Goal: Transaction & Acquisition: Purchase product/service

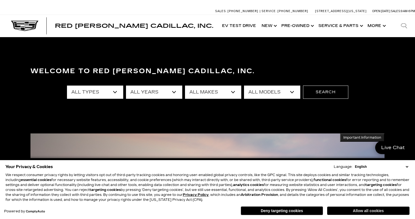
click at [359, 209] on button "Allow all cookies" at bounding box center [368, 210] width 82 height 8
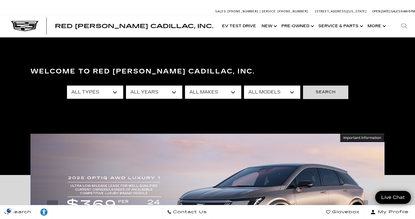
click at [334, 91] on button "Search" at bounding box center [325, 91] width 45 height 13
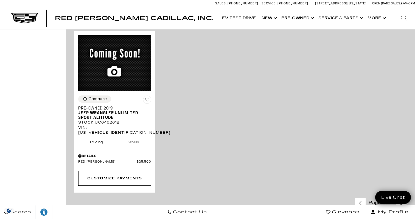
scroll to position [1117, 0]
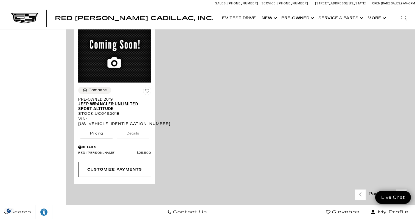
click at [404, 190] on link "Next - Page" at bounding box center [402, 195] width 12 height 10
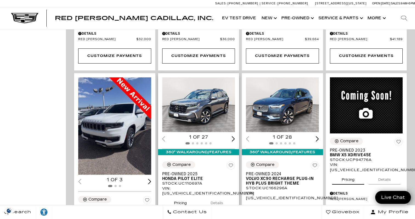
scroll to position [523, 0]
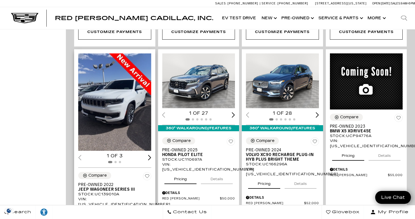
click at [149, 155] on div "Next slide" at bounding box center [149, 157] width 3 height 5
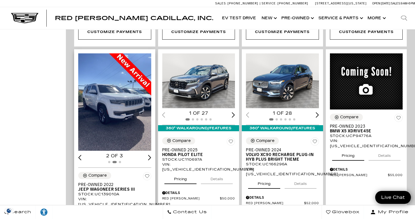
click at [149, 155] on div "Next slide" at bounding box center [149, 157] width 3 height 5
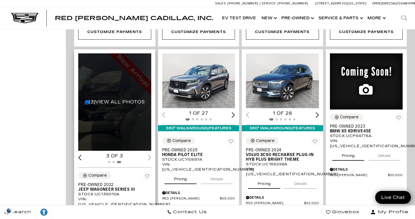
click at [131, 207] on button "Details" at bounding box center [133, 213] width 32 height 12
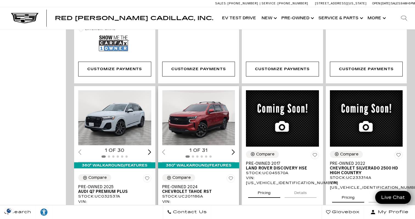
scroll to position [724, 0]
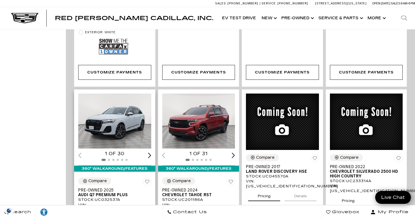
click at [149, 152] on div "Next slide" at bounding box center [149, 154] width 3 height 5
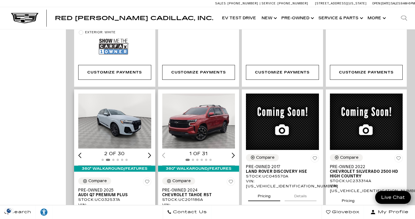
click at [149, 152] on div "Next slide" at bounding box center [149, 154] width 3 height 5
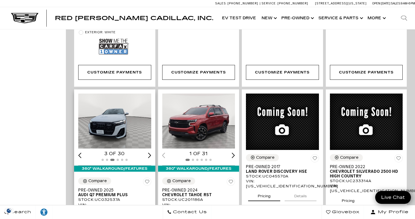
click at [149, 152] on div "Next slide" at bounding box center [149, 154] width 3 height 5
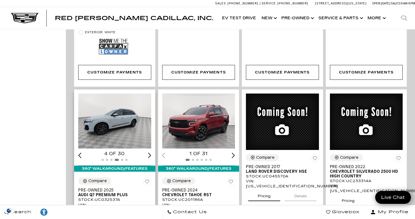
click at [149, 152] on div "Next slide" at bounding box center [149, 154] width 3 height 5
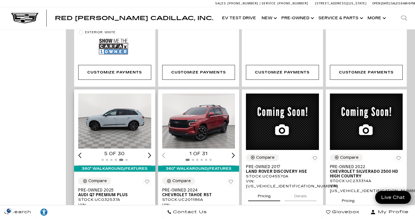
click at [149, 152] on div "Next slide" at bounding box center [149, 154] width 3 height 5
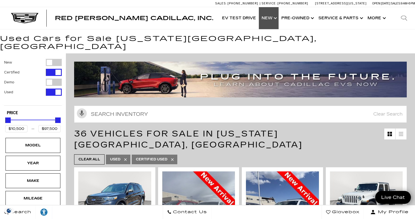
scroll to position [0, 0]
click at [269, 19] on link "Show New" at bounding box center [269, 18] width 20 height 22
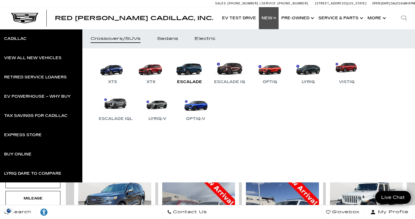
click at [184, 73] on link "Escalade" at bounding box center [189, 71] width 33 height 29
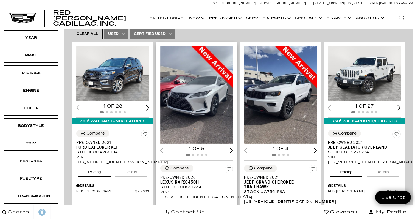
scroll to position [132, 2]
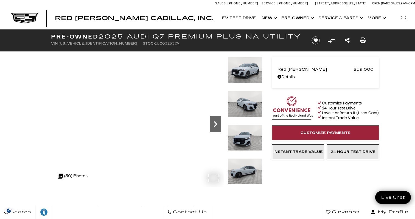
click at [215, 121] on icon "Next" at bounding box center [215, 123] width 11 height 11
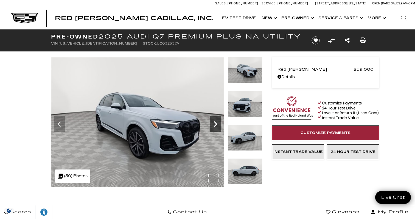
click at [215, 121] on icon "Next" at bounding box center [215, 123] width 11 height 11
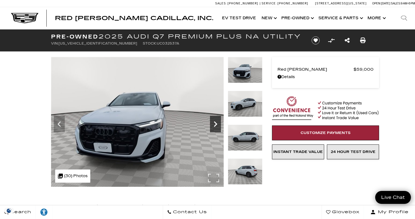
click at [216, 122] on icon "Next" at bounding box center [215, 123] width 11 height 11
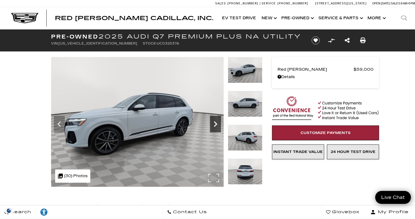
click at [216, 122] on icon "Next" at bounding box center [215, 123] width 11 height 11
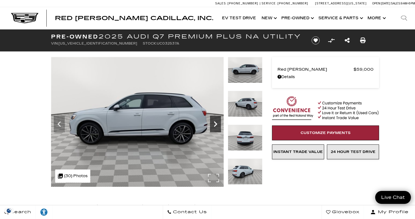
click at [216, 124] on icon "Next" at bounding box center [215, 123] width 11 height 11
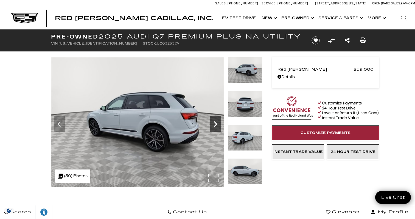
click at [216, 124] on icon "Next" at bounding box center [215, 123] width 11 height 11
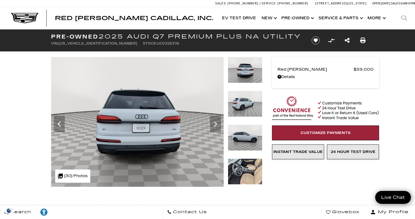
click at [239, 171] on img at bounding box center [245, 171] width 35 height 26
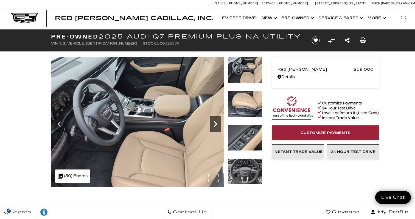
click at [215, 124] on icon "Next" at bounding box center [215, 123] width 11 height 11
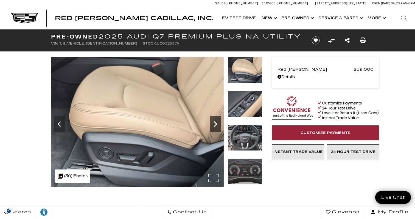
click at [215, 124] on icon "Next" at bounding box center [215, 123] width 11 height 11
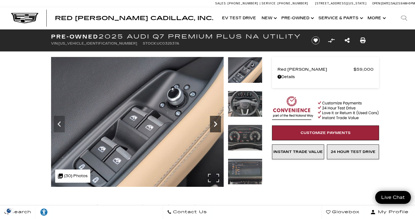
click at [215, 124] on icon "Next" at bounding box center [215, 123] width 11 height 11
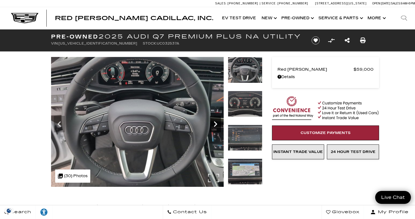
click at [216, 127] on icon "Next" at bounding box center [215, 123] width 11 height 11
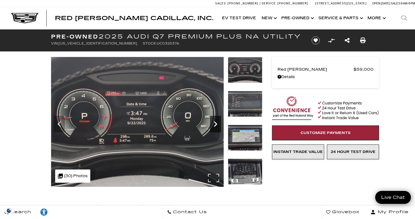
click at [216, 127] on icon "Next" at bounding box center [215, 123] width 11 height 11
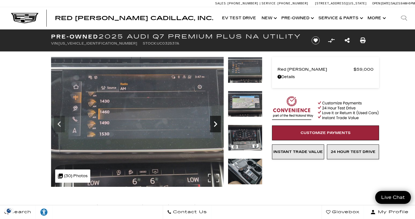
click at [216, 127] on icon "Next" at bounding box center [215, 123] width 11 height 11
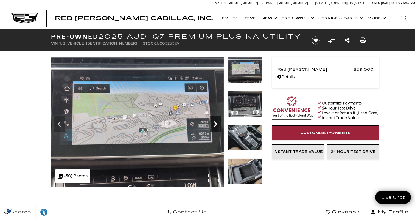
click at [216, 127] on icon "Next" at bounding box center [215, 123] width 11 height 11
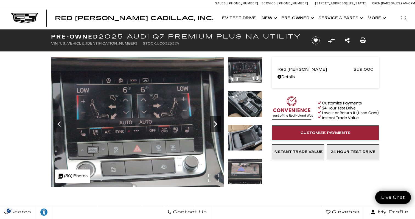
click at [216, 127] on icon "Next" at bounding box center [215, 123] width 11 height 11
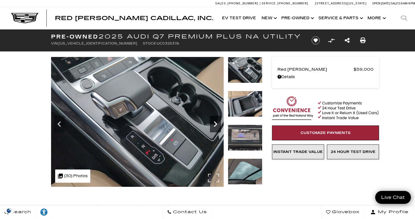
click at [216, 128] on icon "Next" at bounding box center [215, 123] width 11 height 11
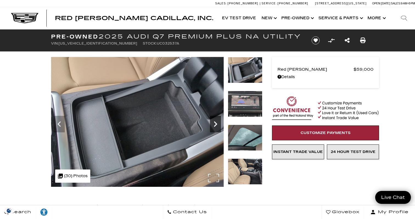
click at [216, 128] on icon "Next" at bounding box center [215, 123] width 11 height 11
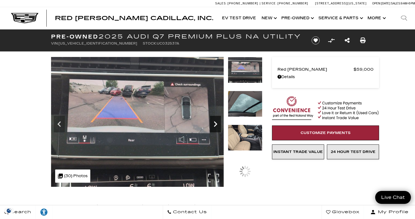
click at [216, 129] on icon "Next" at bounding box center [215, 123] width 11 height 11
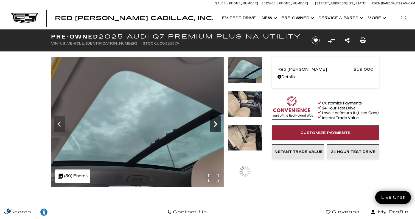
click at [216, 129] on icon "Next" at bounding box center [215, 123] width 11 height 11
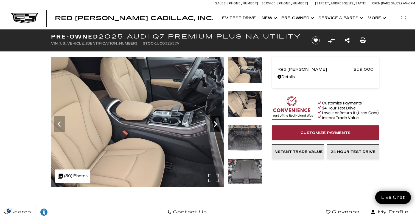
click at [216, 129] on icon "Next" at bounding box center [215, 123] width 11 height 11
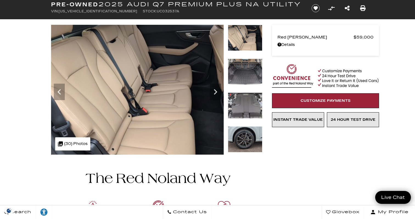
scroll to position [15, 0]
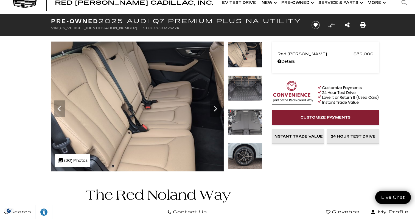
click at [301, 117] on span "Customize Payments" at bounding box center [326, 117] width 50 height 4
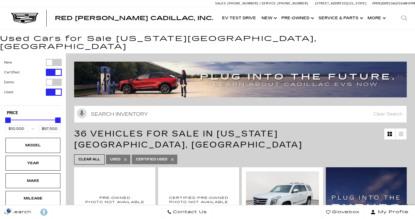
scroll to position [106, 0]
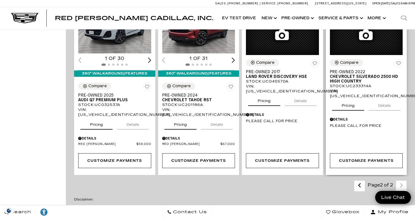
scroll to position [797, 0]
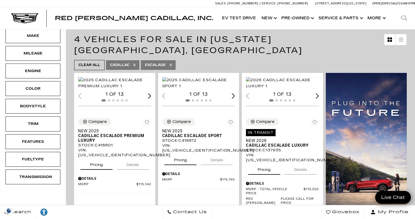
scroll to position [100, 0]
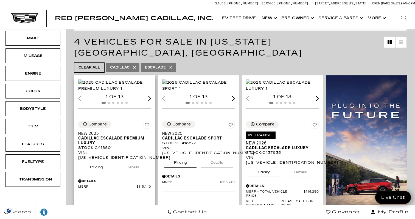
click at [112, 87] on img "1 / 2" at bounding box center [114, 85] width 73 height 12
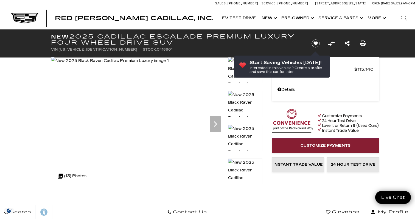
click at [291, 146] on link "Customize Payments" at bounding box center [325, 145] width 107 height 15
